Goal: Navigation & Orientation: Go to known website

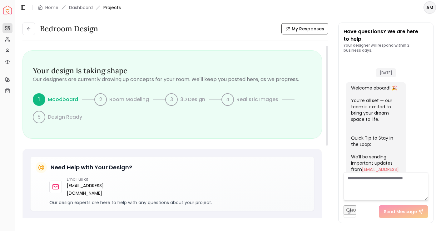
scroll to position [255, 0]
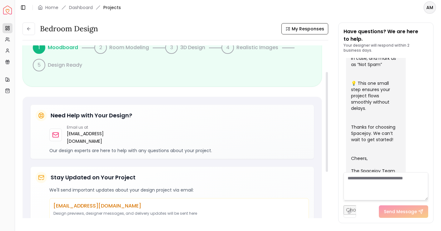
scroll to position [77, 0]
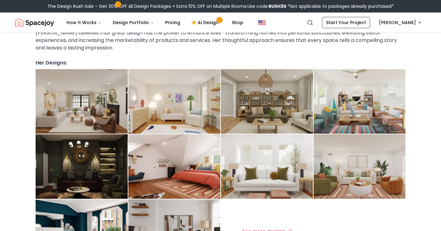
scroll to position [132, 0]
